Goal: Find specific page/section: Find specific page/section

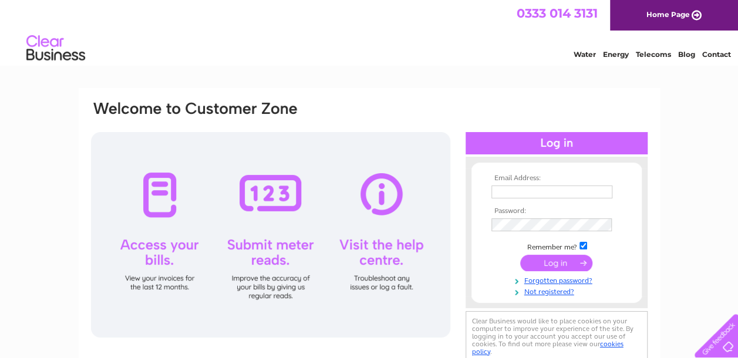
click at [502, 189] on input "text" at bounding box center [552, 192] width 121 height 13
type input "[PERSON_NAME][EMAIL_ADDRESS][DOMAIN_NAME]"
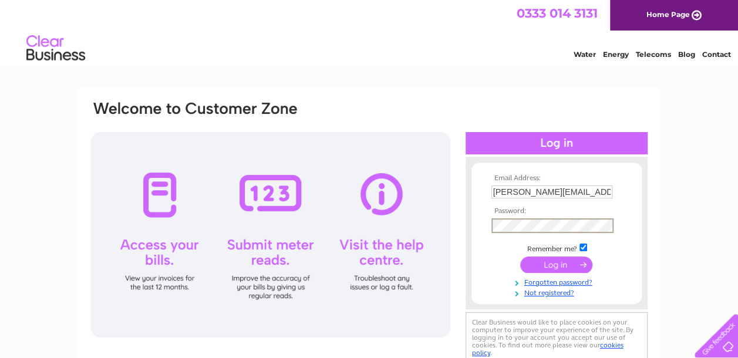
click at [554, 267] on input "submit" at bounding box center [556, 265] width 72 height 16
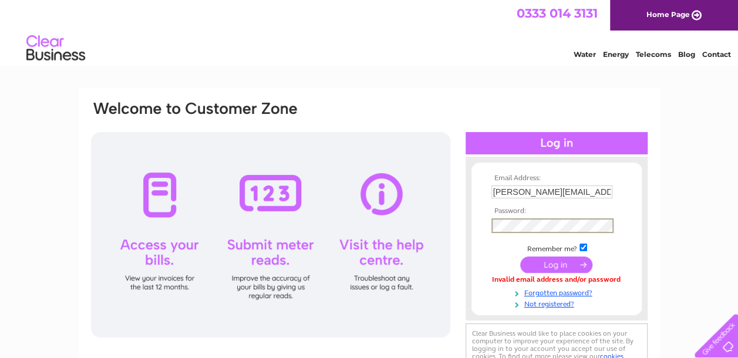
click at [520, 257] on input "submit" at bounding box center [556, 265] width 72 height 16
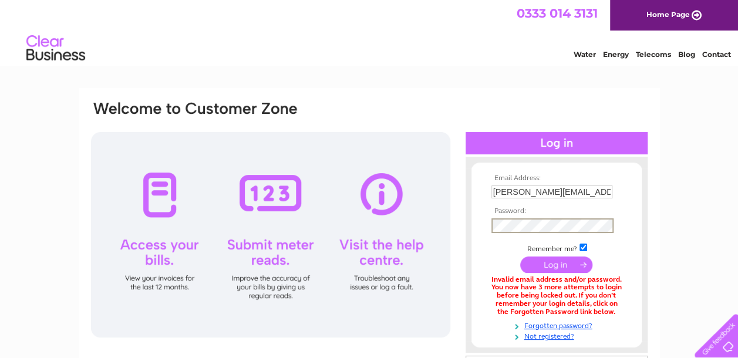
click at [557, 265] on input "submit" at bounding box center [556, 265] width 72 height 16
click at [546, 265] on input "submit" at bounding box center [556, 265] width 72 height 16
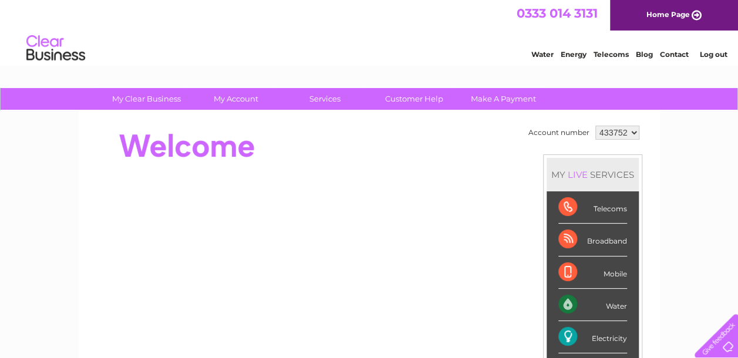
click at [421, 133] on div at bounding box center [304, 146] width 428 height 47
click at [543, 233] on div "MY LIVE SERVICES Telecoms Broadband Mobile Water Electricity Gas Payments" at bounding box center [592, 287] width 99 height 267
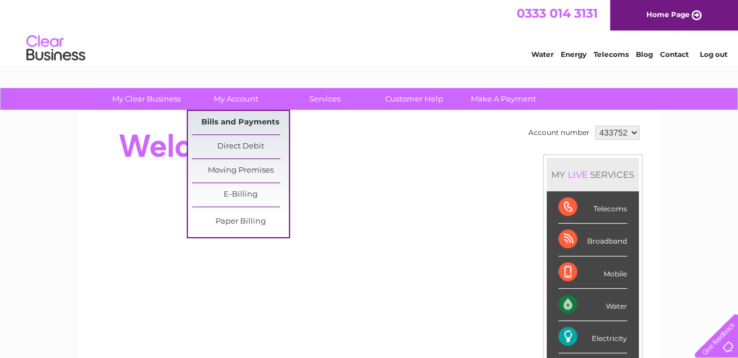
click at [230, 124] on link "Bills and Payments" at bounding box center [240, 122] width 97 height 23
click at [544, 278] on div "MY LIVE SERVICES Telecoms Broadband Mobile Water Electricity Gas Payments" at bounding box center [592, 287] width 99 height 267
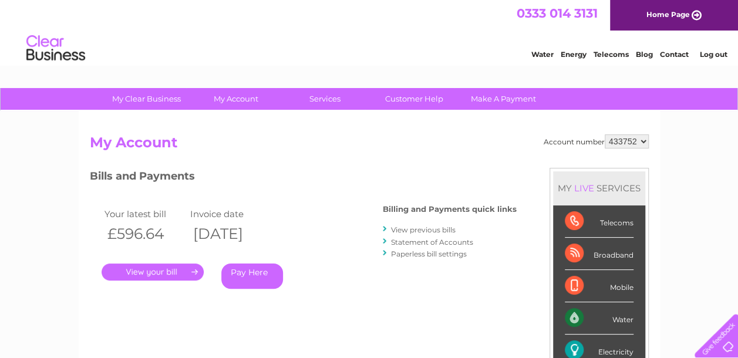
click at [163, 274] on link "." at bounding box center [153, 272] width 102 height 17
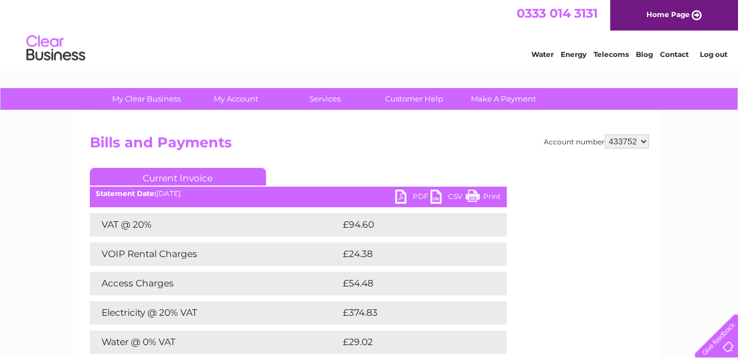
drag, startPoint x: 493, startPoint y: 194, endPoint x: 87, endPoint y: 297, distance: 418.6
click at [493, 194] on link "Print" at bounding box center [483, 198] width 35 height 17
